Goal: Find specific page/section

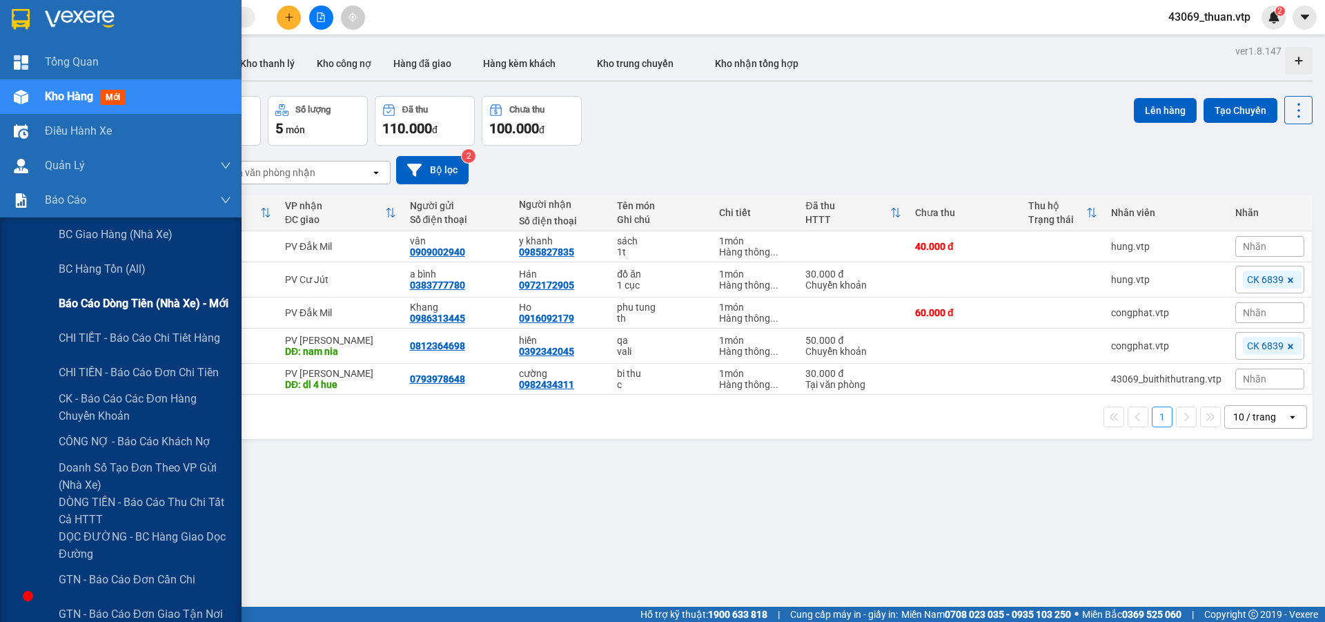
click at [121, 300] on span "Báo cáo dòng tiền (nhà xe) - mới" at bounding box center [144, 303] width 170 height 17
